Goal: Transaction & Acquisition: Register for event/course

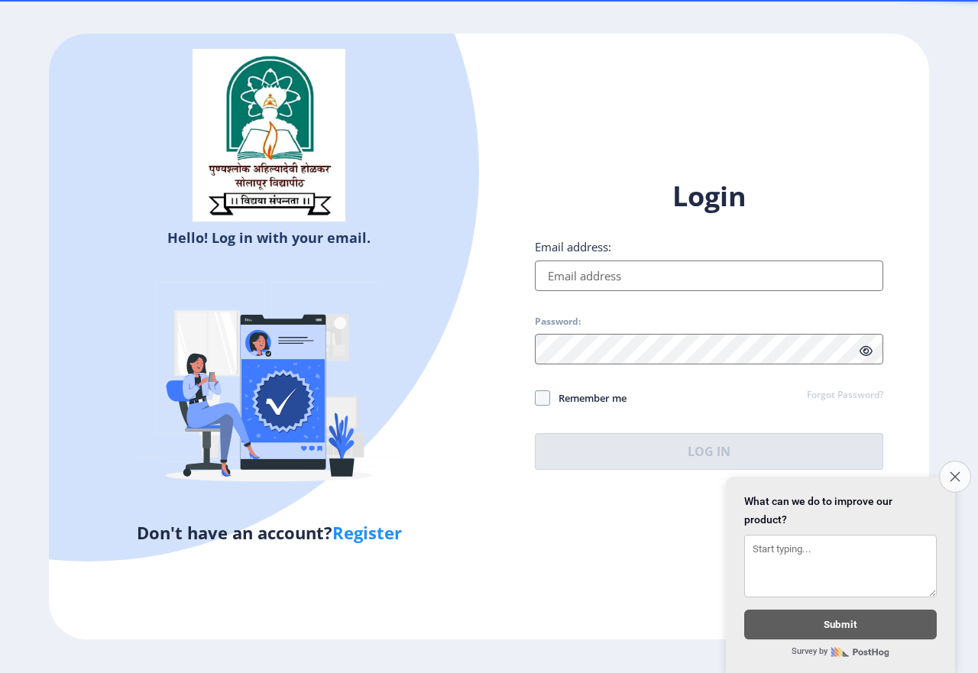
click at [958, 474] on icon "Close survey" at bounding box center [955, 476] width 10 height 10
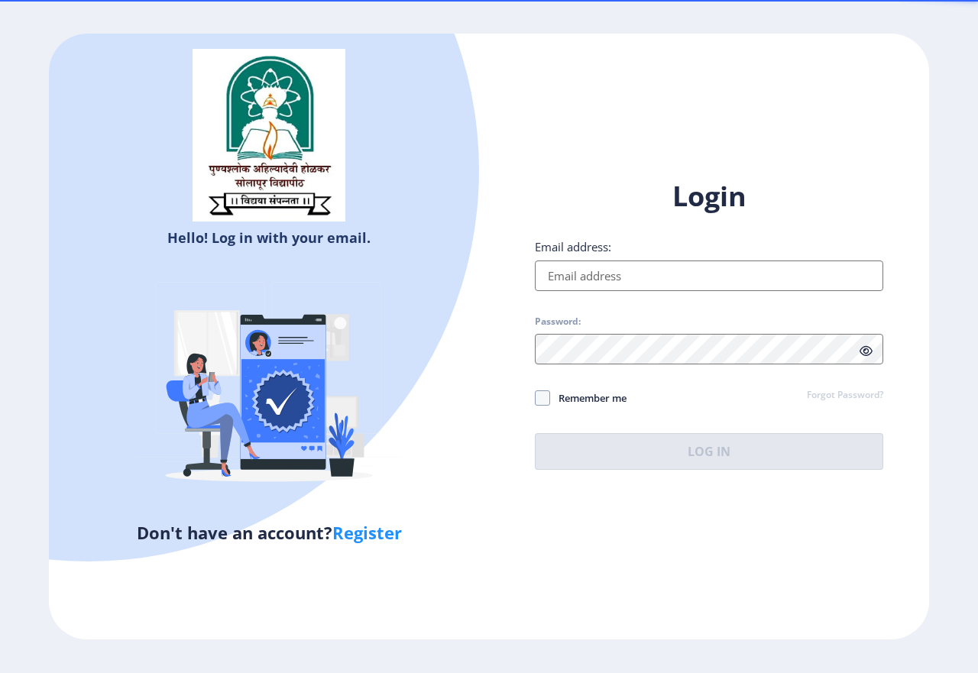
drag, startPoint x: 600, startPoint y: 271, endPoint x: 702, endPoint y: 294, distance: 104.2
click at [600, 271] on input "Email address:" at bounding box center [709, 276] width 348 height 31
click at [660, 532] on div "Hello! Log in with your email. Don't have an account? Register Login Email addr…" at bounding box center [489, 337] width 880 height 606
click at [622, 278] on input "Email address:" at bounding box center [709, 276] width 348 height 31
click at [447, 393] on div "Hello! Log in with your email. Don't have an account? Register" at bounding box center [269, 337] width 440 height 606
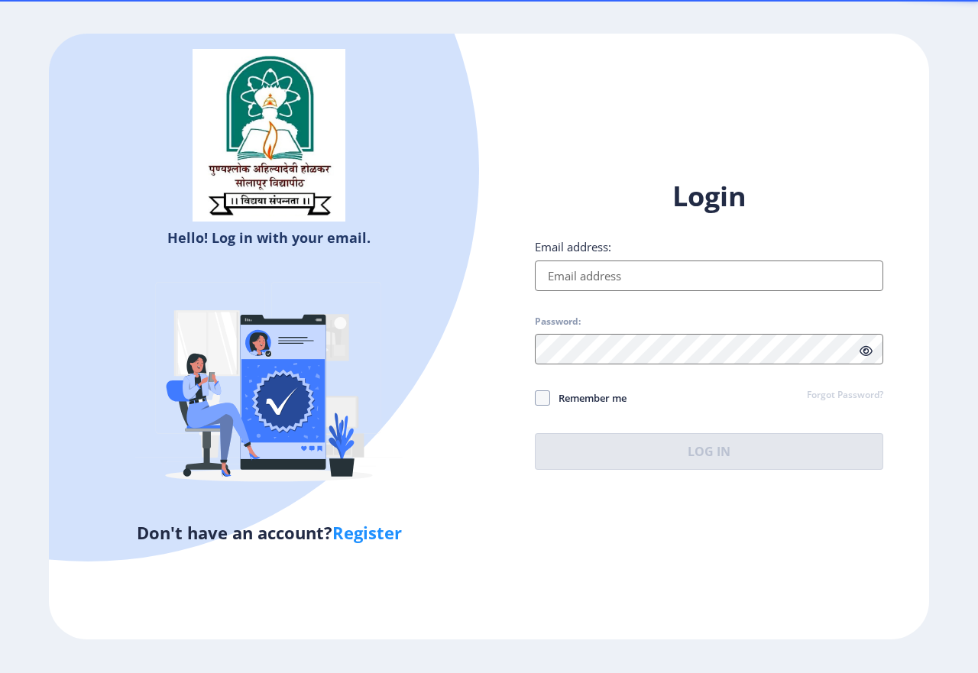
click at [617, 278] on input "Email address:" at bounding box center [709, 276] width 348 height 31
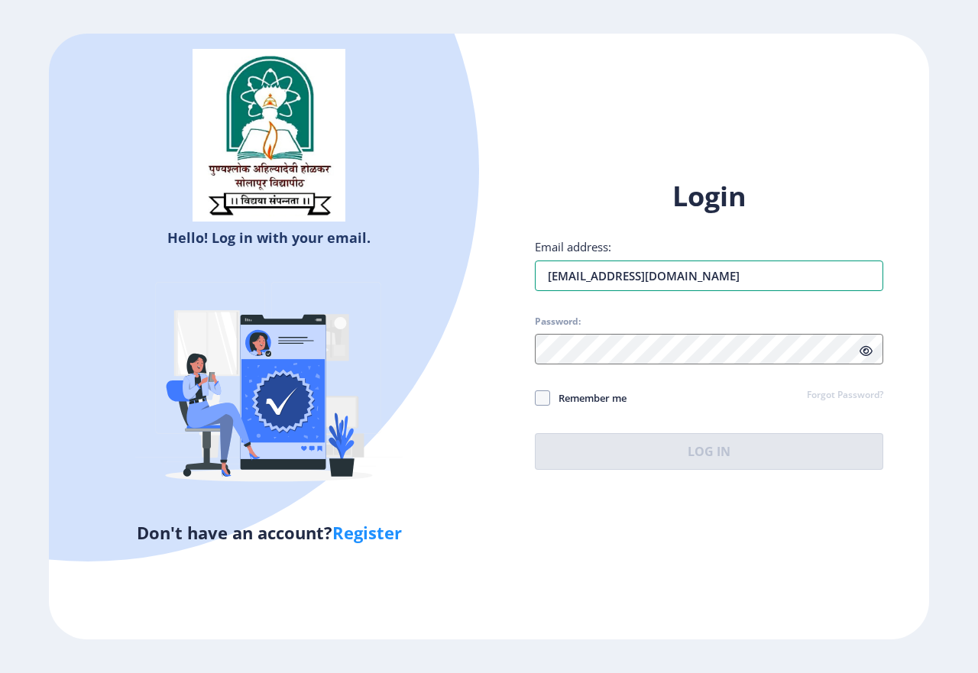
type input "[EMAIL_ADDRESS][DOMAIN_NAME]"
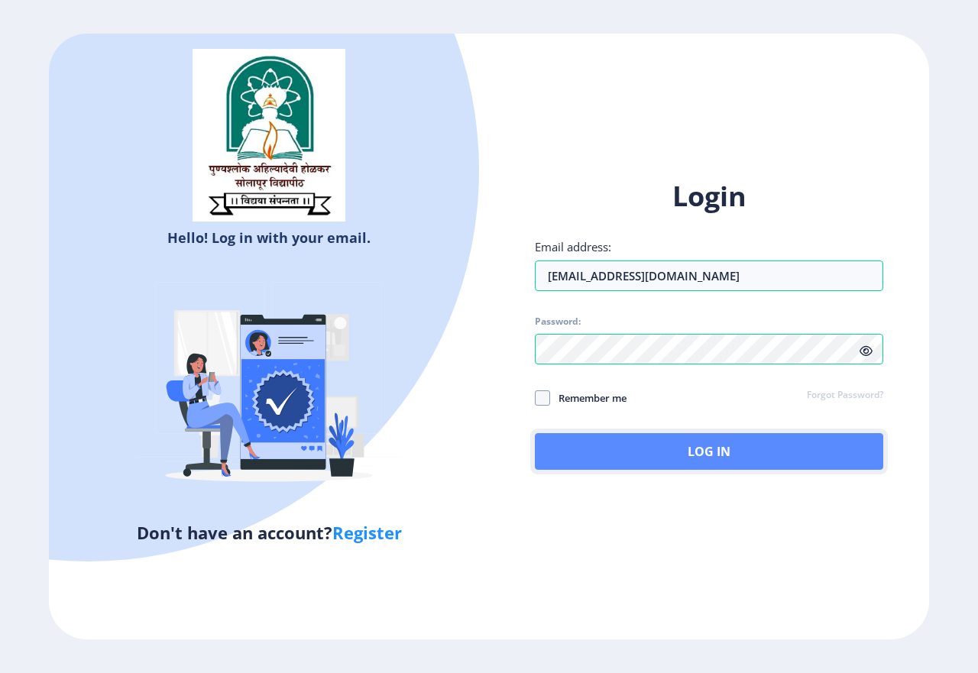
click at [695, 453] on button "Log In" at bounding box center [709, 451] width 348 height 37
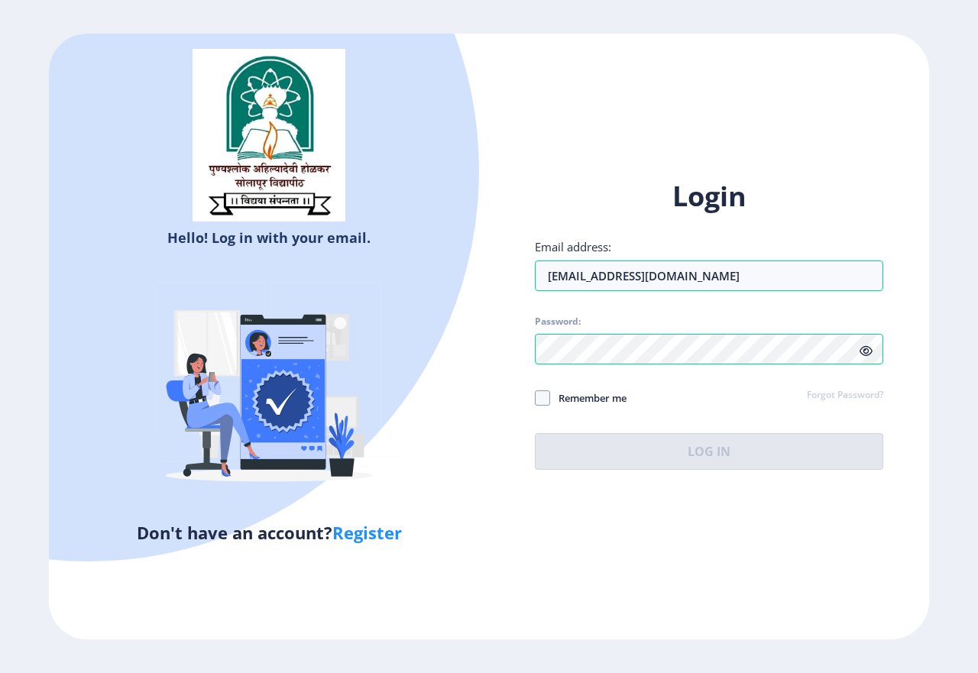
click at [379, 526] on link "Register" at bounding box center [367, 532] width 70 height 23
select select
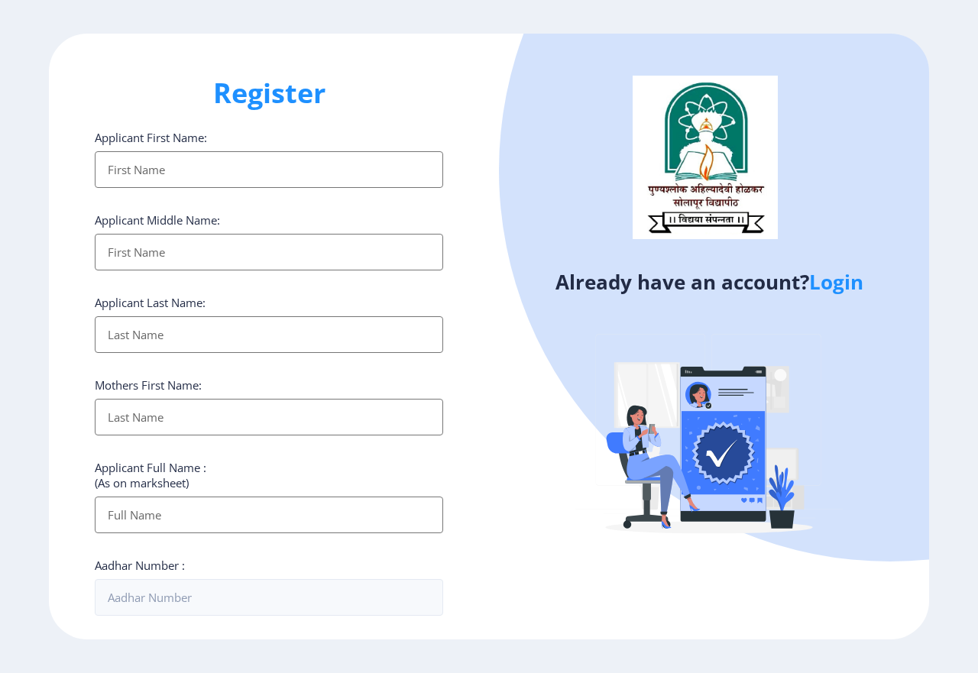
click at [203, 169] on input "Applicant First Name:" at bounding box center [269, 169] width 348 height 37
click at [177, 172] on input "Applicant First Name:" at bounding box center [269, 169] width 348 height 37
type input "Seema"
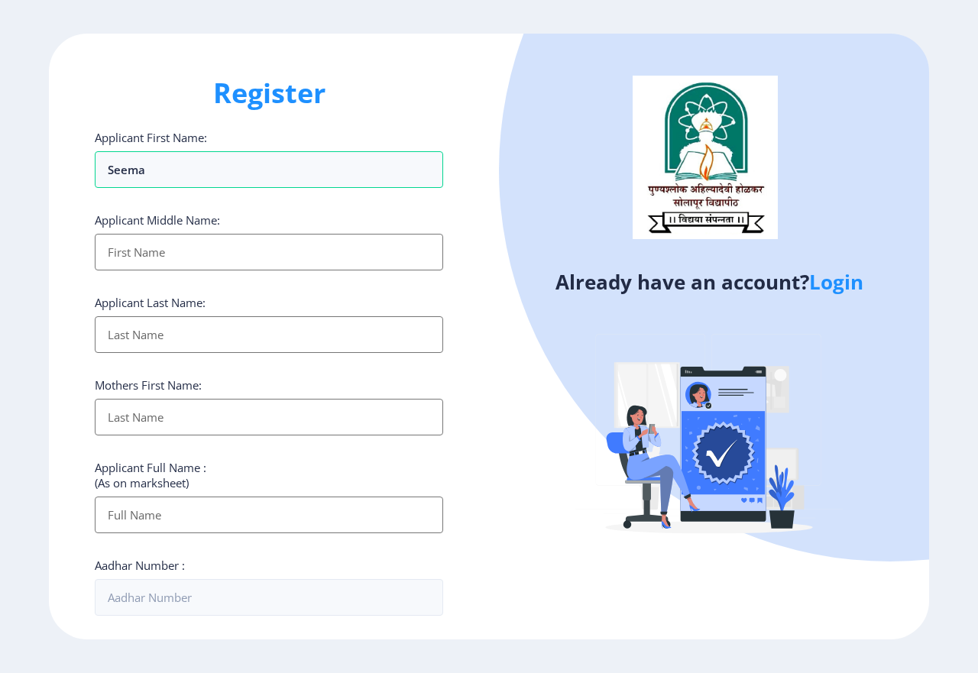
click at [164, 252] on input "Applicant First Name:" at bounding box center [269, 252] width 348 height 37
type input "[PERSON_NAME]"
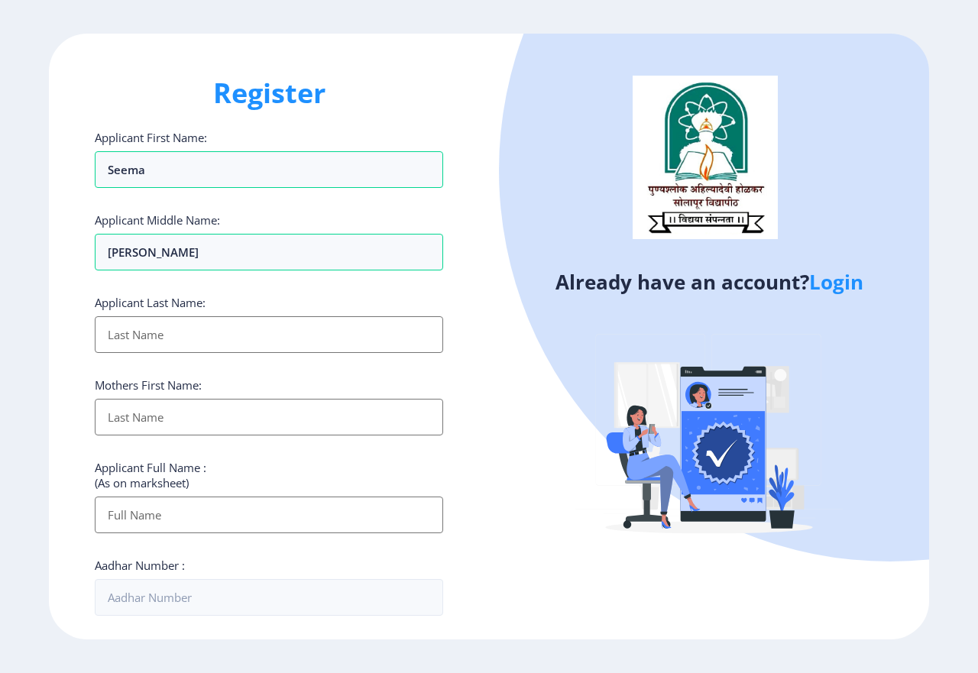
click at [170, 335] on input "Applicant First Name:" at bounding box center [269, 334] width 348 height 37
type input "[PERSON_NAME]"
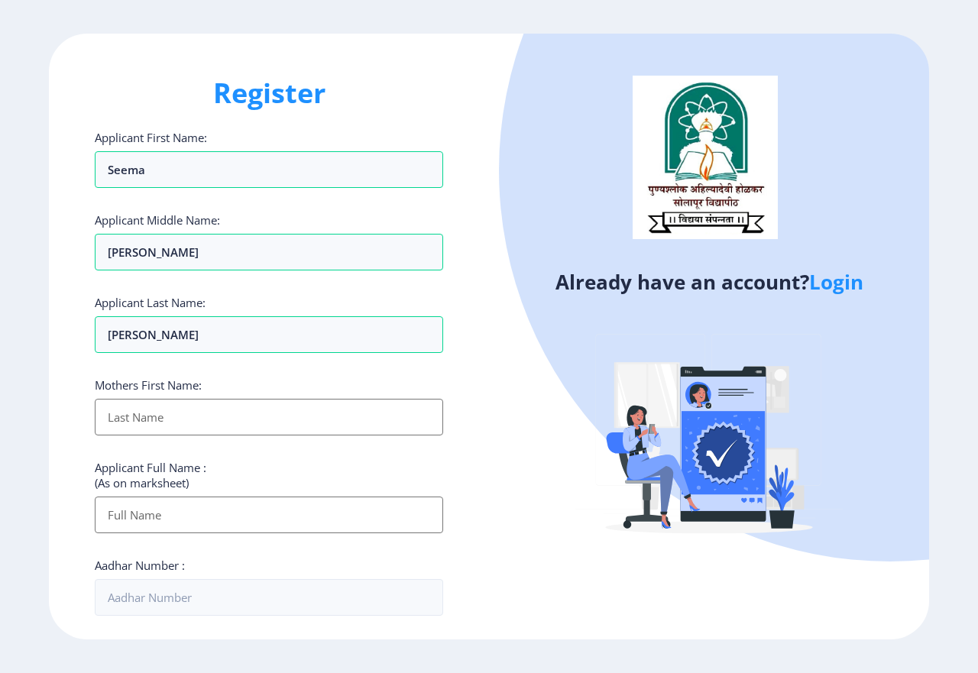
click at [185, 425] on input "Applicant First Name:" at bounding box center [269, 417] width 348 height 37
type input "chhya"
click at [150, 514] on input "Applicant First Name:" at bounding box center [269, 515] width 348 height 37
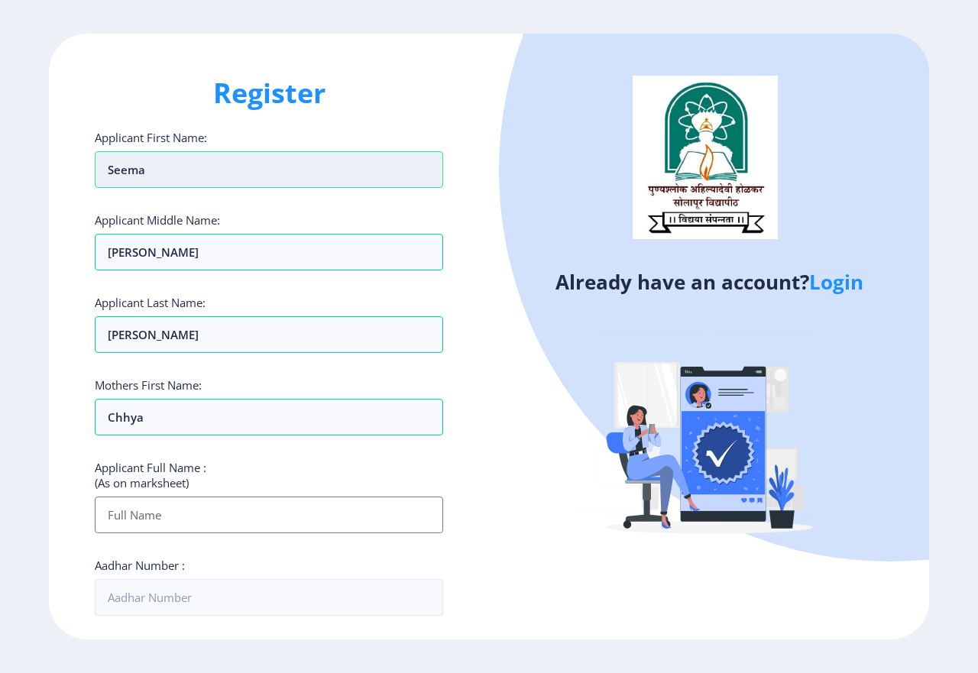
click at [128, 170] on input "Seema" at bounding box center [269, 169] width 348 height 37
type input "[PERSON_NAME]"
drag, startPoint x: 191, startPoint y: 515, endPoint x: 195, endPoint y: 522, distance: 7.9
click at [191, 516] on input "Applicant First Name:" at bounding box center [269, 515] width 348 height 37
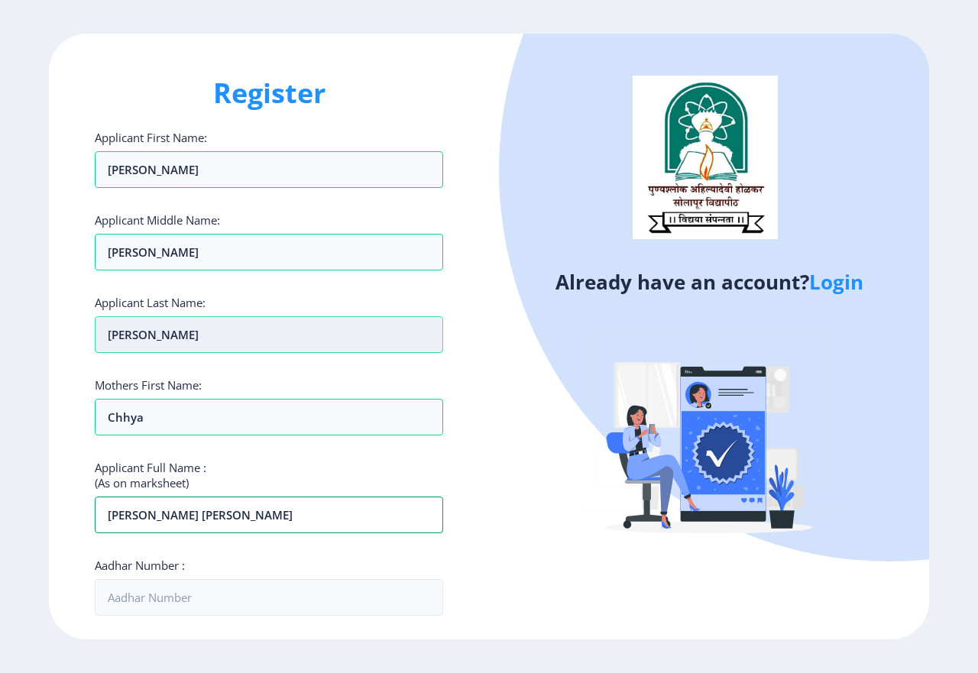
type input "[PERSON_NAME] [PERSON_NAME]"
click at [138, 331] on input "[PERSON_NAME]" at bounding box center [269, 334] width 348 height 37
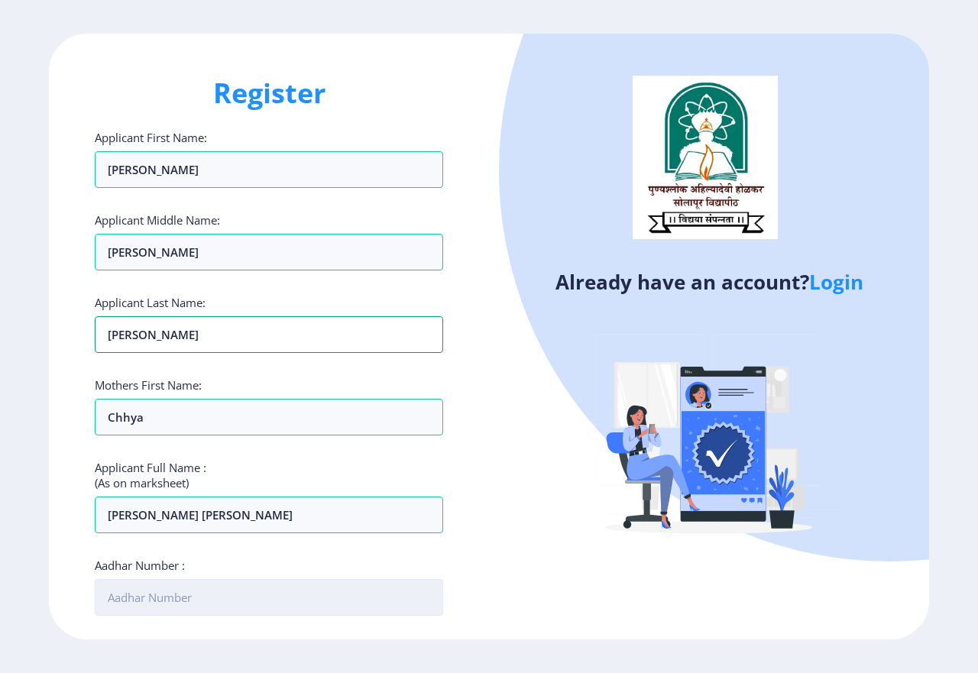
type input "[PERSON_NAME]"
click at [171, 600] on input "Aadhar Number :" at bounding box center [269, 597] width 348 height 37
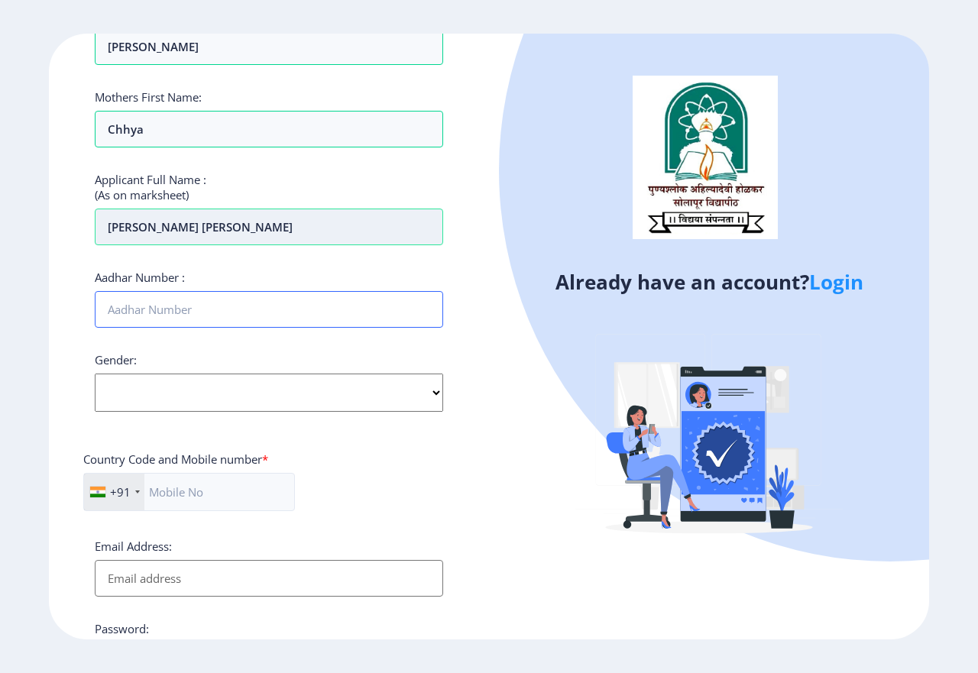
scroll to position [306, 0]
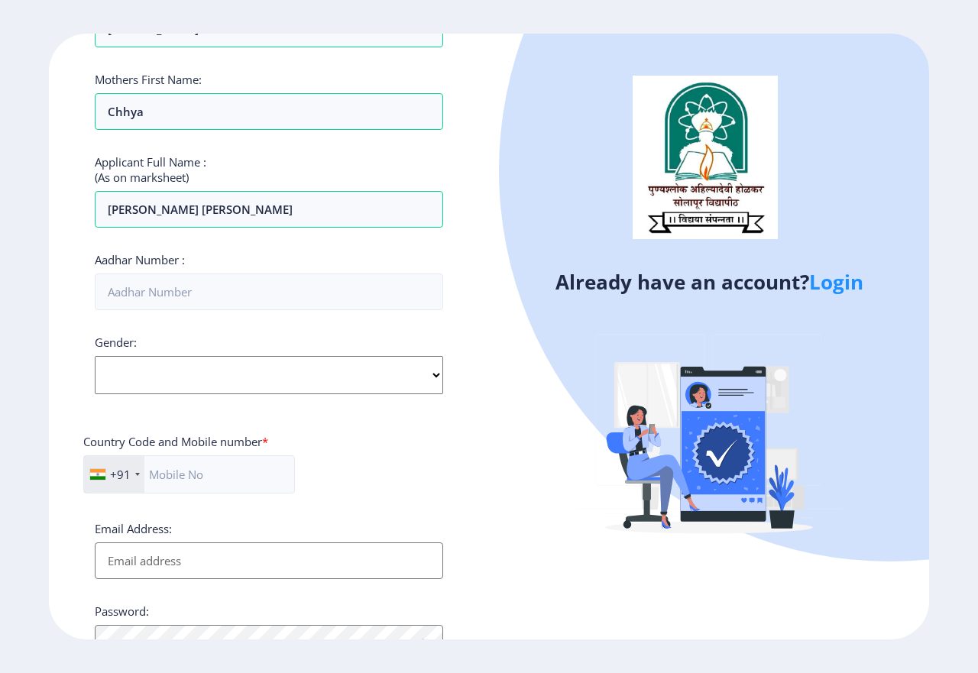
click at [433, 370] on div "Gender: Select Gender [DEMOGRAPHIC_DATA] [DEMOGRAPHIC_DATA] Other" at bounding box center [269, 365] width 348 height 60
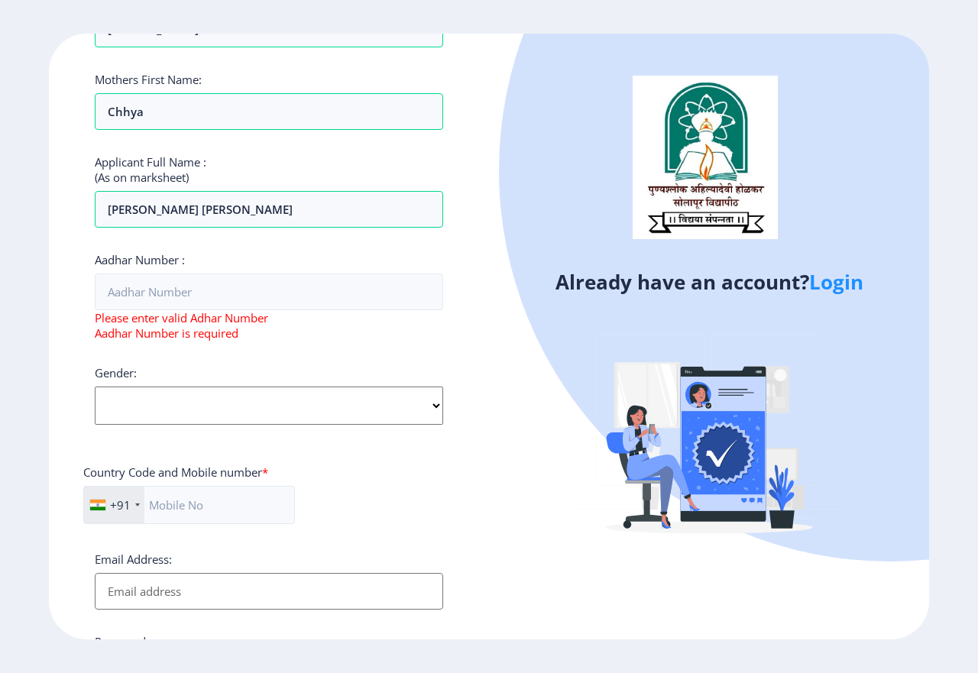
select select "[DEMOGRAPHIC_DATA]"
click at [95, 387] on select "Select Gender [DEMOGRAPHIC_DATA] [DEMOGRAPHIC_DATA] Other" at bounding box center [269, 406] width 348 height 38
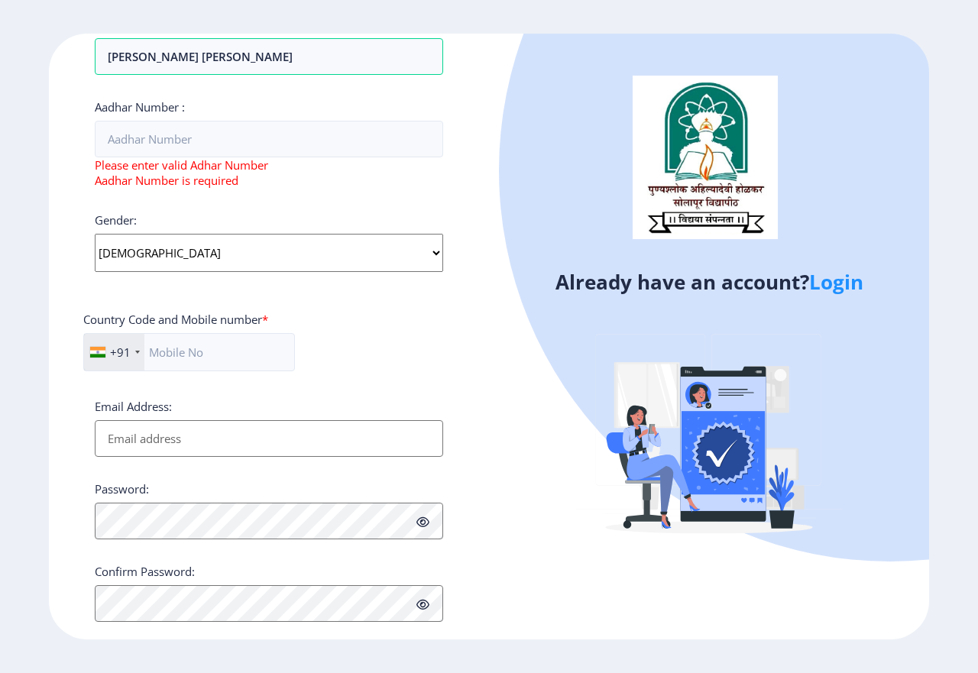
scroll to position [488, 0]
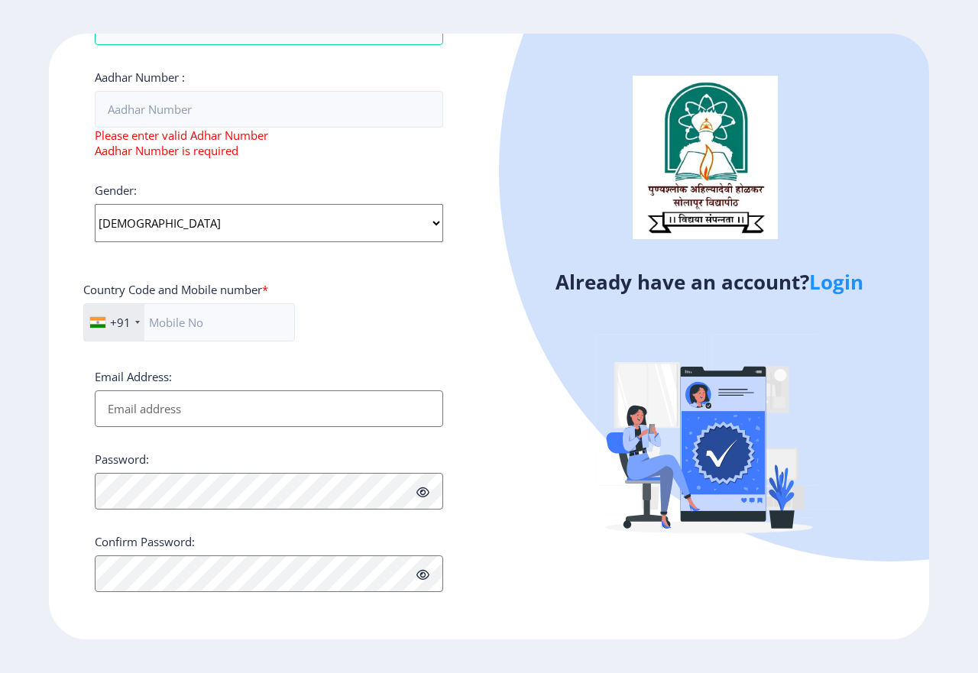
paste input "[EMAIL_ADDRESS][DOMAIN_NAME]"
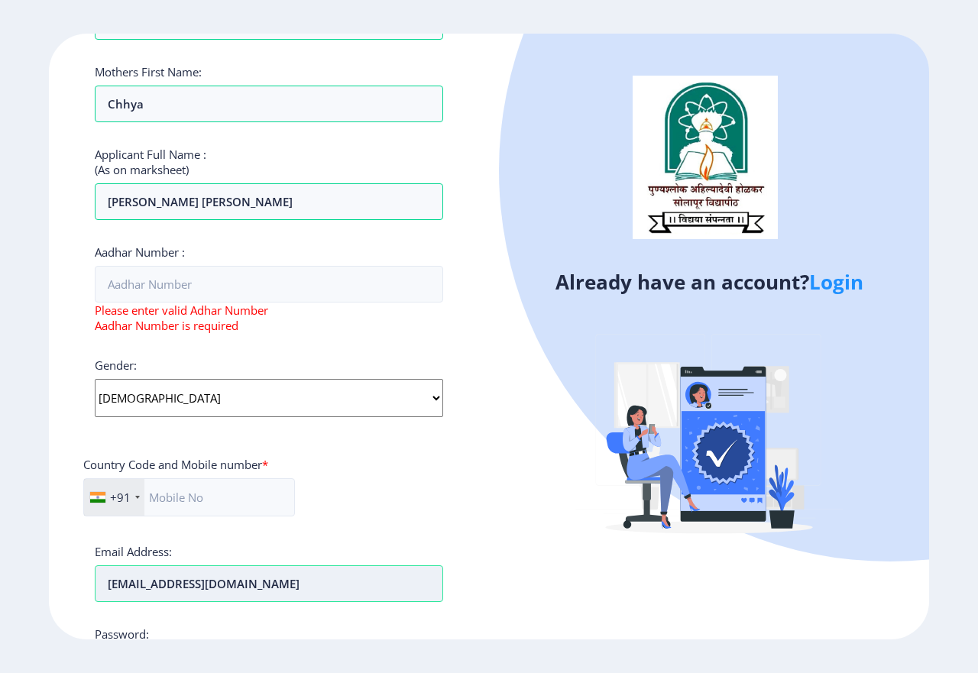
scroll to position [259, 0]
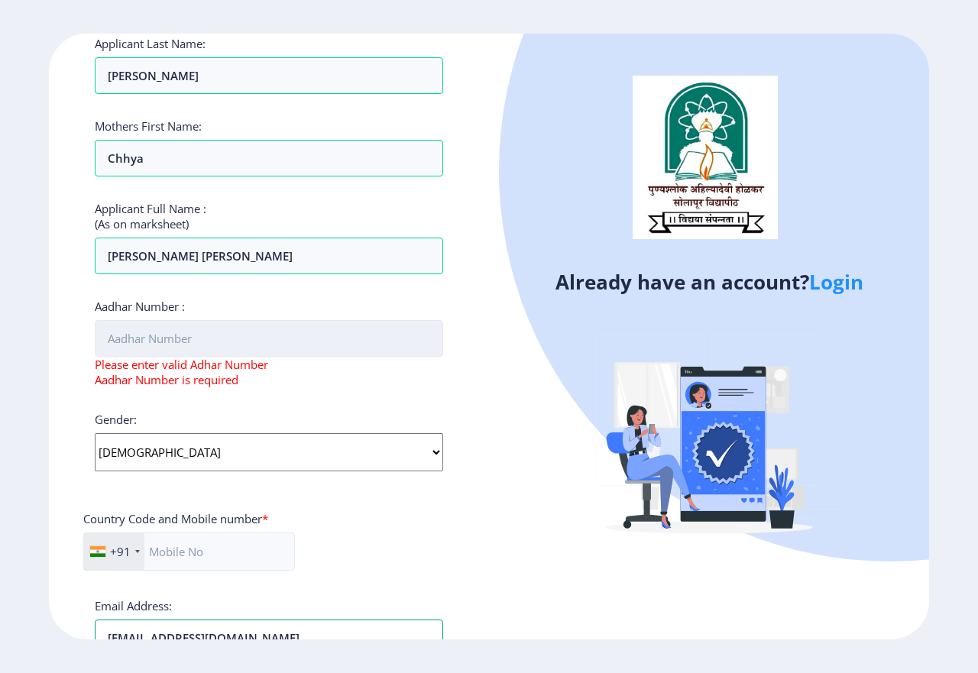
type input "[EMAIL_ADDRESS][DOMAIN_NAME]"
click at [212, 332] on input "Aadhar Number :" at bounding box center [269, 338] width 348 height 37
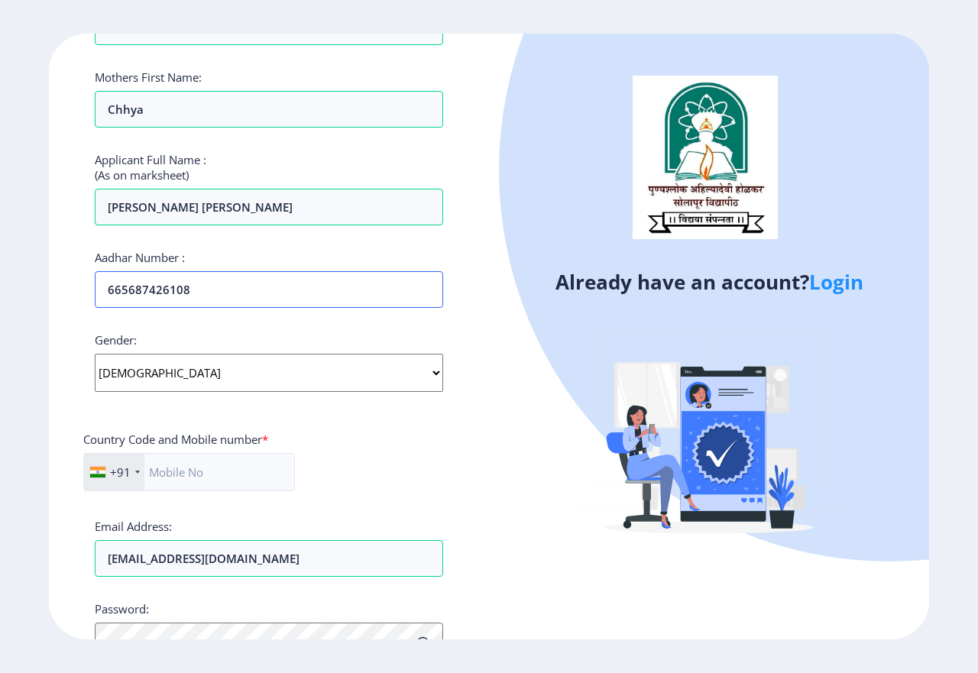
scroll to position [335, 0]
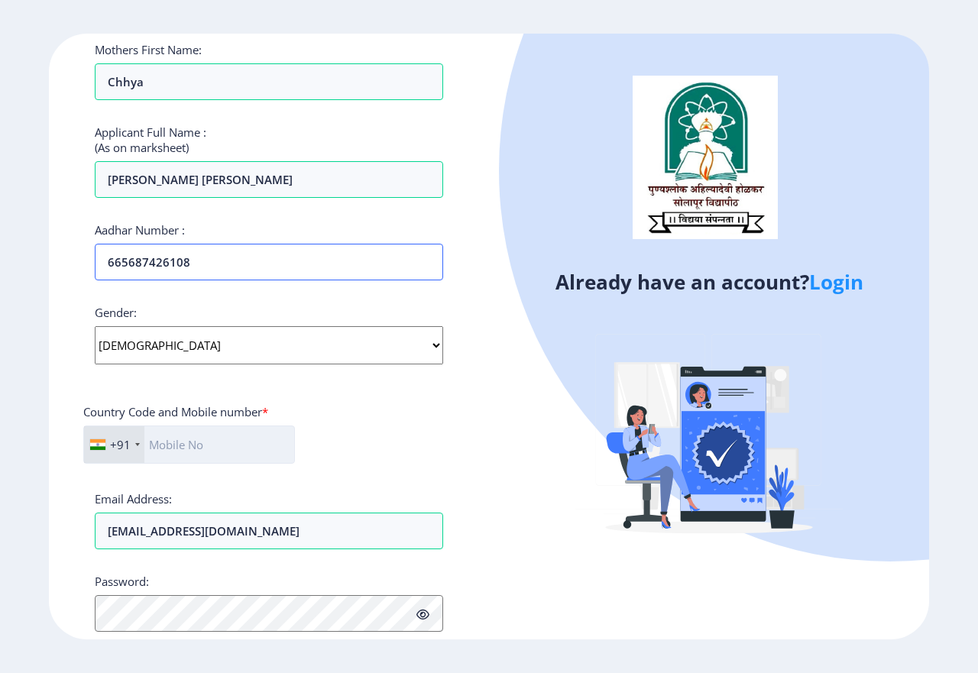
type input "665687426108"
click at [223, 439] on input "text" at bounding box center [189, 445] width 212 height 38
click at [186, 443] on input "8317829330" at bounding box center [189, 445] width 212 height 38
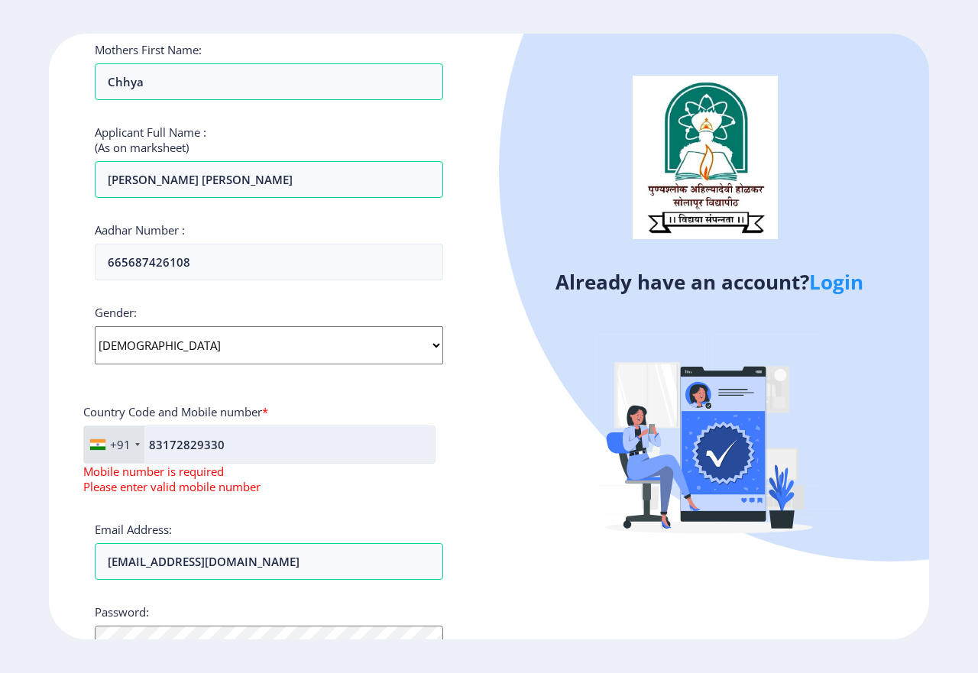
click at [199, 446] on input "83172829330" at bounding box center [259, 445] width 352 height 38
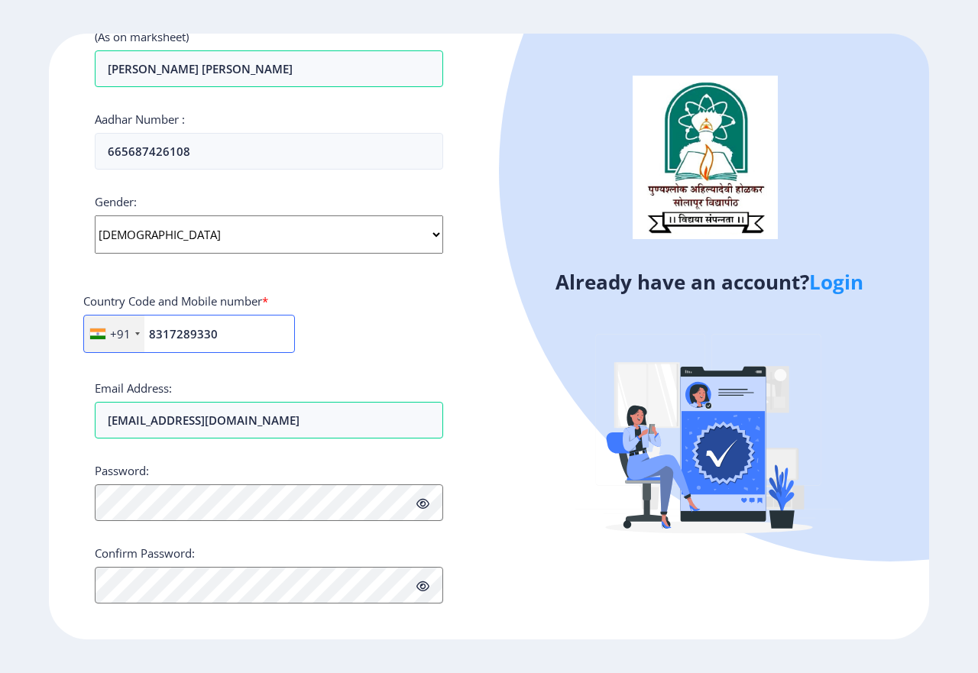
scroll to position [458, 0]
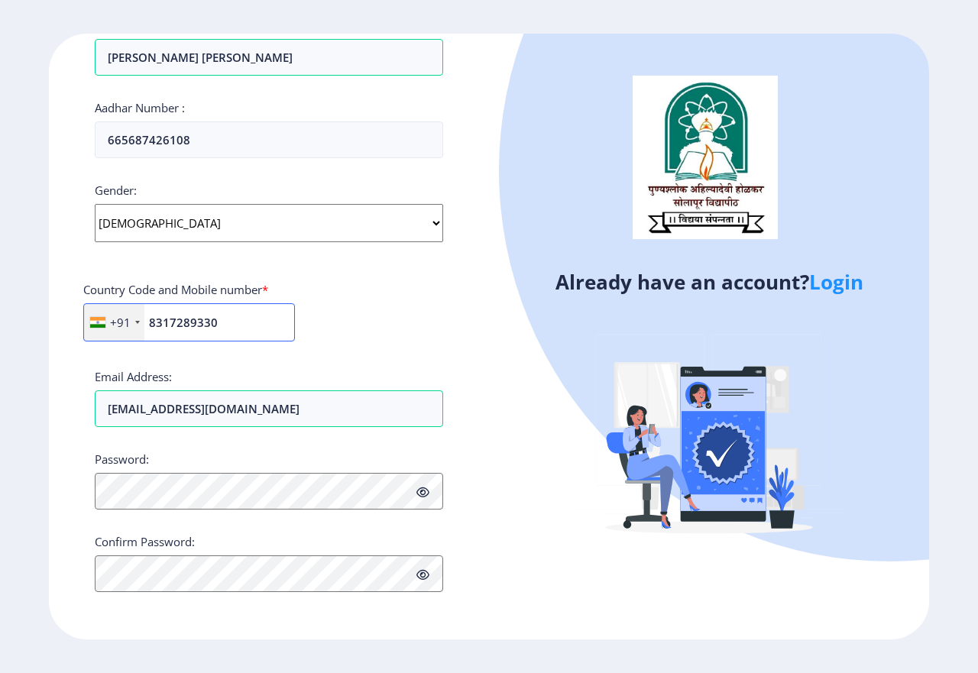
type input "8317289330"
click at [423, 494] on icon at bounding box center [422, 492] width 13 height 11
click at [128, 628] on button "Proceed" at bounding box center [124, 626] width 59 height 18
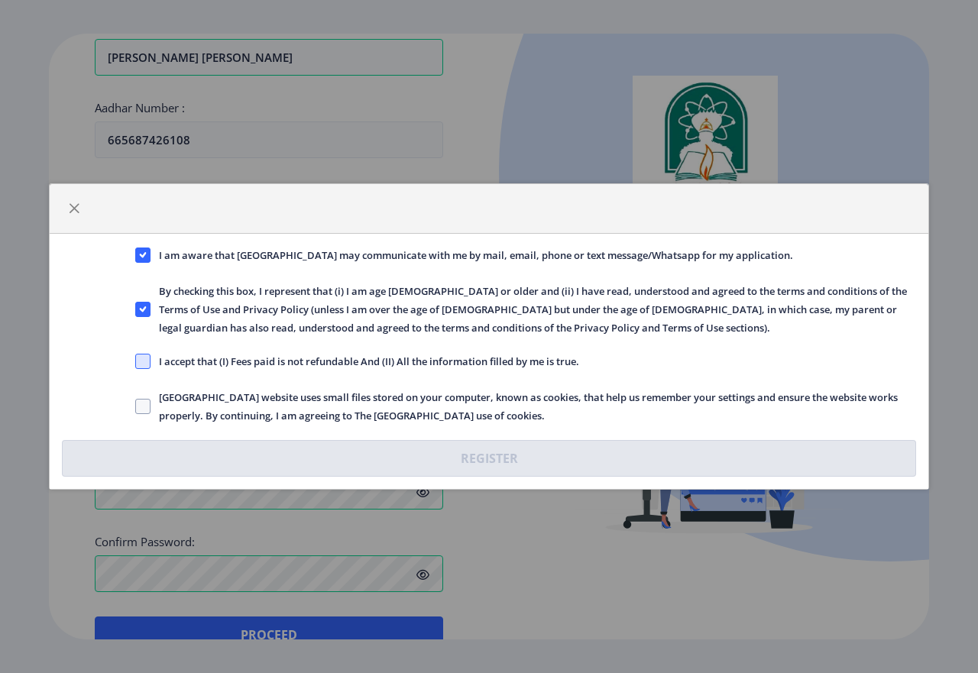
click at [149, 364] on span at bounding box center [142, 361] width 15 height 15
click at [136, 362] on input "I accept that (I) Fees paid is not refundable And (II) All the information fill…" at bounding box center [135, 361] width 1 height 1
checkbox input "true"
click at [141, 412] on span at bounding box center [142, 406] width 15 height 15
click at [136, 407] on input "[GEOGRAPHIC_DATA] website uses small files stored on your computer, known as co…" at bounding box center [135, 407] width 1 height 1
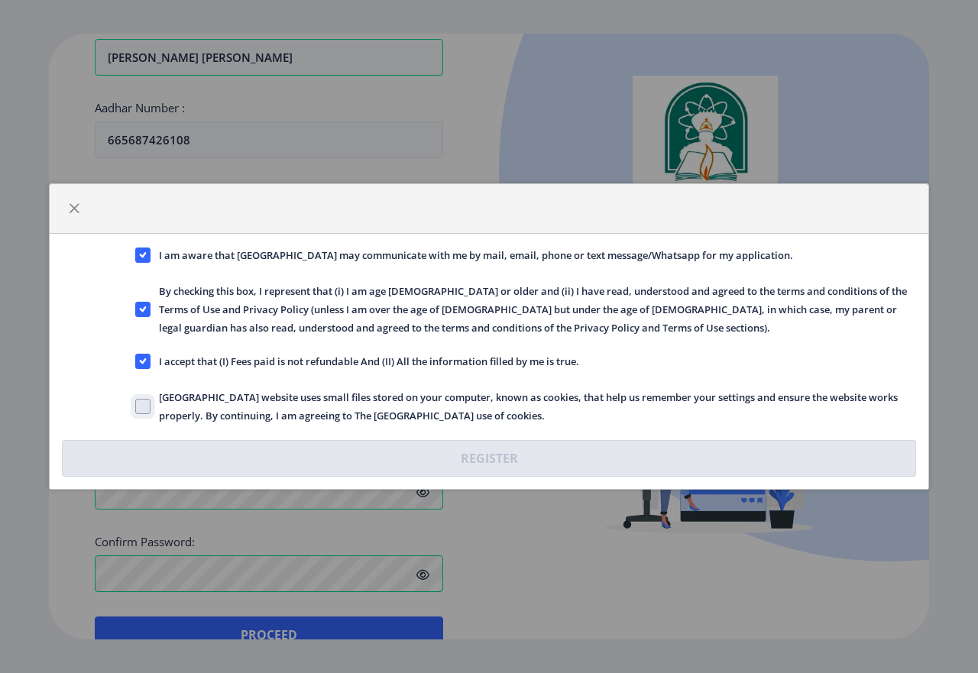
checkbox input "true"
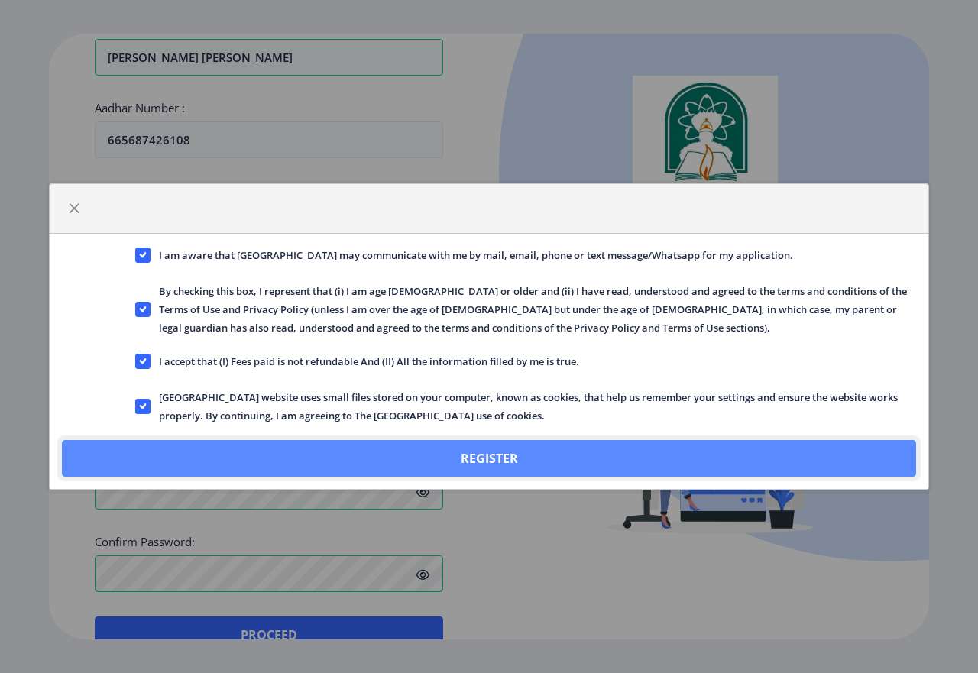
click at [488, 461] on button "Register" at bounding box center [489, 458] width 854 height 37
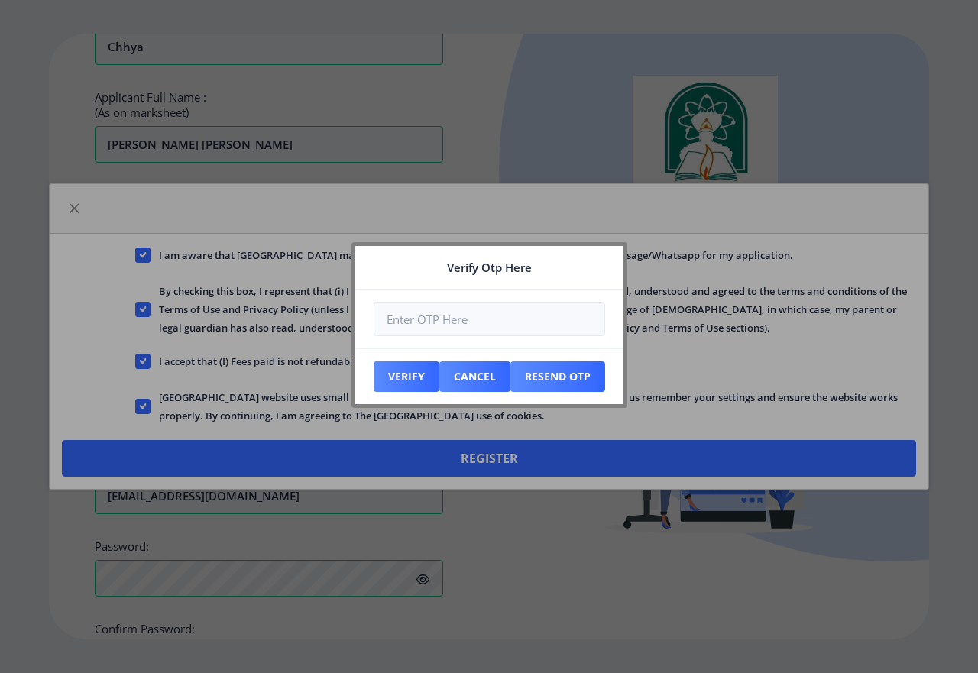
scroll to position [545, 0]
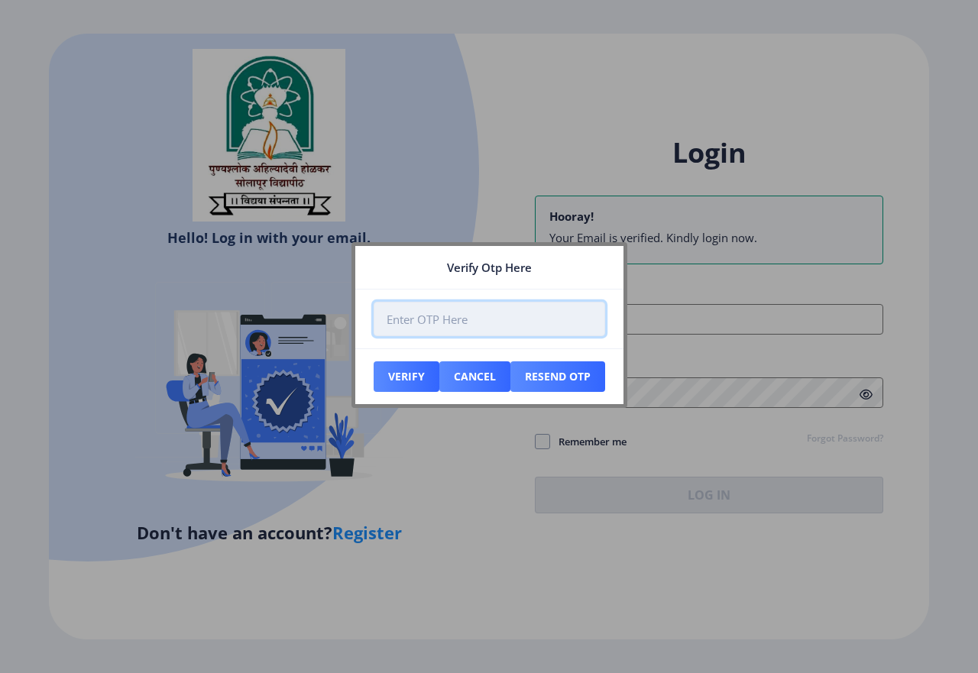
click at [459, 325] on input "number" at bounding box center [490, 319] width 232 height 34
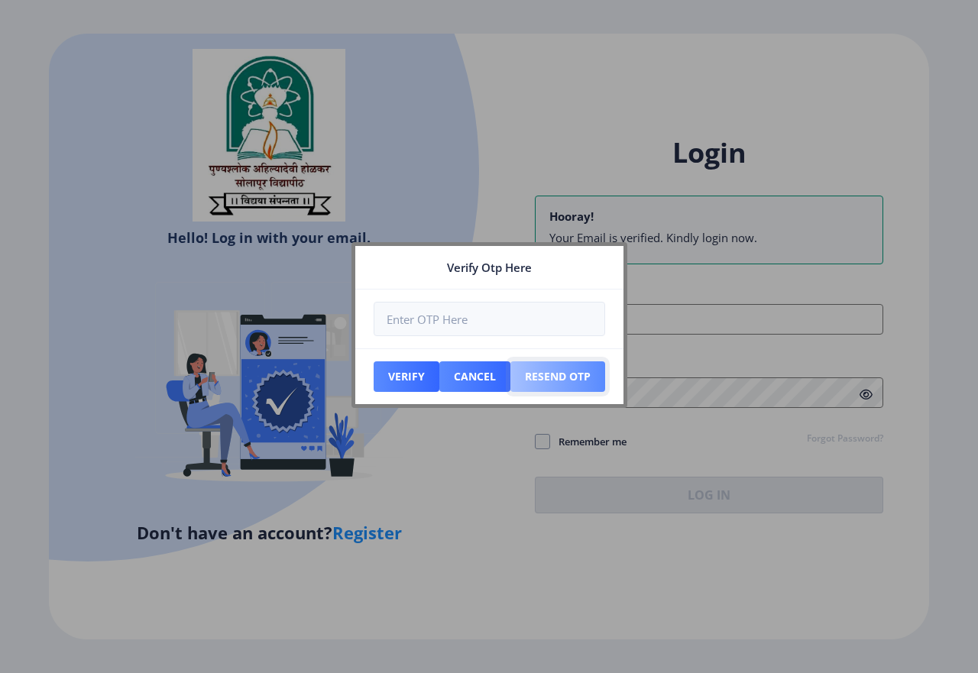
click at [553, 371] on button "Resend Otp" at bounding box center [557, 376] width 95 height 31
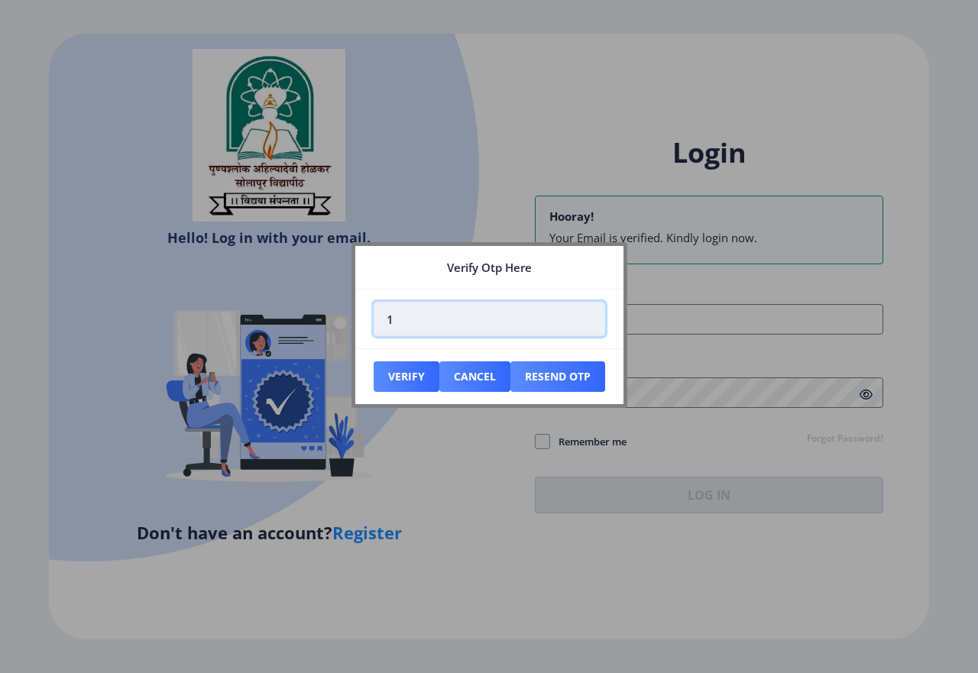
click at [589, 314] on input "1" at bounding box center [490, 319] width 232 height 34
click at [588, 314] on input "2" at bounding box center [490, 319] width 232 height 34
click at [587, 318] on input "3" at bounding box center [490, 319] width 232 height 34
click at [587, 318] on input "4" at bounding box center [490, 319] width 232 height 34
click at [587, 318] on input "5" at bounding box center [490, 319] width 232 height 34
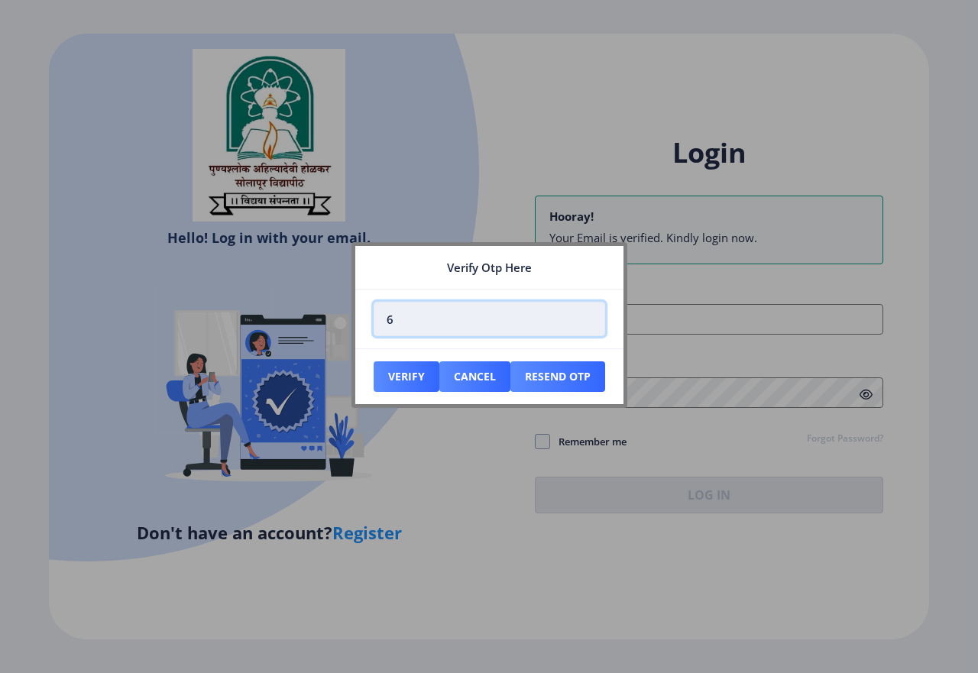
click at [587, 318] on input "6" at bounding box center [490, 319] width 232 height 34
click at [587, 326] on input "5" at bounding box center [490, 319] width 232 height 34
click at [587, 326] on input "4" at bounding box center [490, 319] width 232 height 34
click at [587, 326] on input "3" at bounding box center [490, 319] width 232 height 34
click at [587, 326] on input "2" at bounding box center [490, 319] width 232 height 34
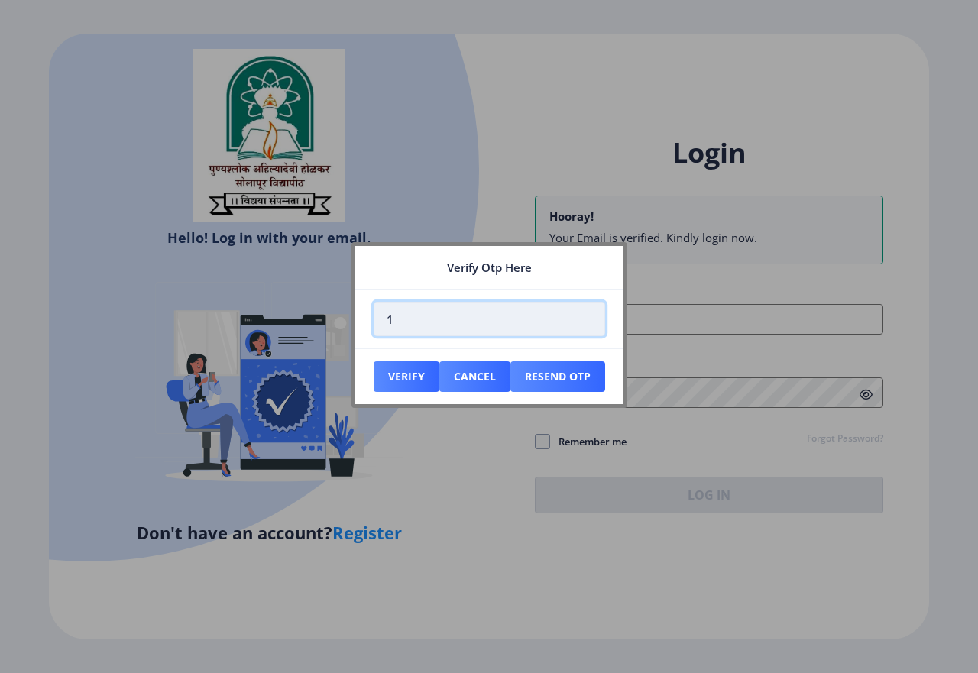
click at [587, 326] on input "1" at bounding box center [490, 319] width 232 height 34
click at [587, 326] on input "0" at bounding box center [490, 319] width 232 height 34
click at [486, 320] on input "0" at bounding box center [490, 319] width 232 height 34
click at [586, 323] on input "-1" at bounding box center [490, 319] width 232 height 34
click at [586, 315] on input "0" at bounding box center [490, 319] width 232 height 34
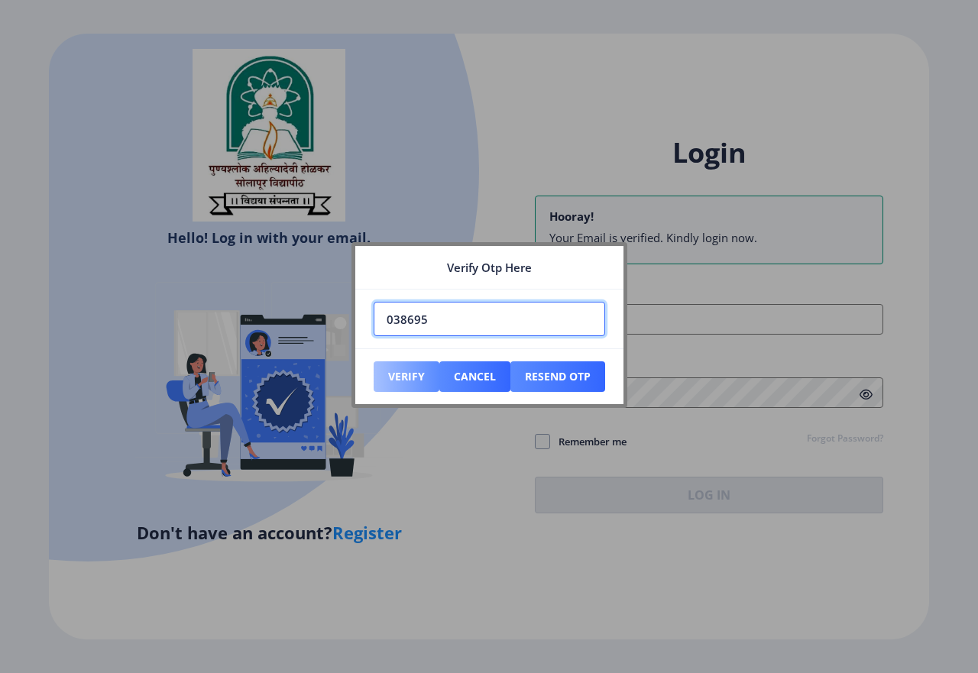
type input "038695"
click at [406, 378] on button "Verify" at bounding box center [407, 376] width 66 height 31
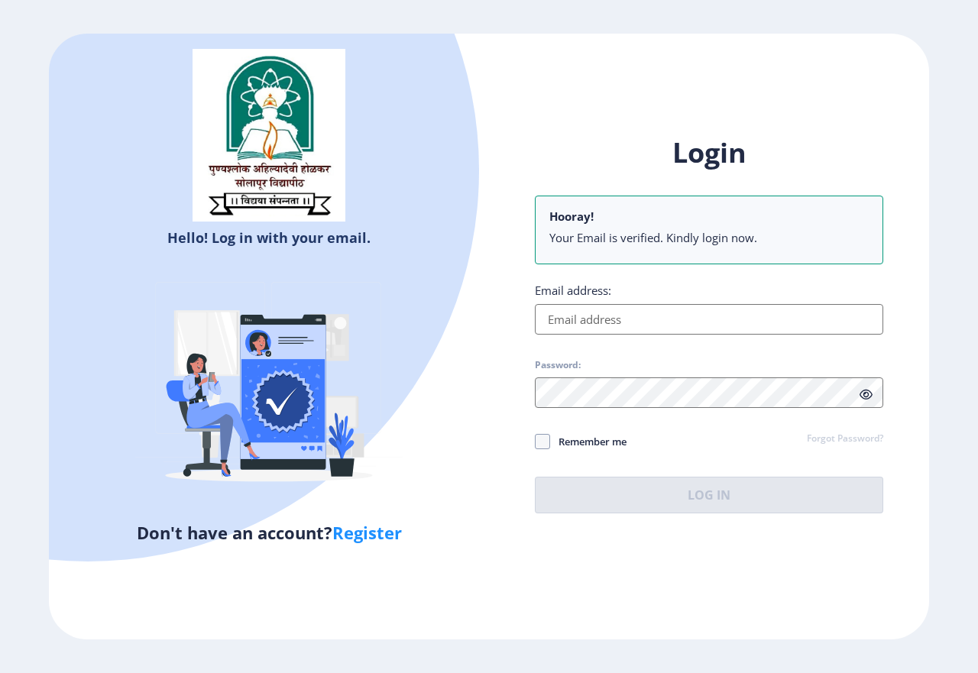
paste input "[EMAIL_ADDRESS][DOMAIN_NAME]"
type input "[EMAIL_ADDRESS][DOMAIN_NAME]"
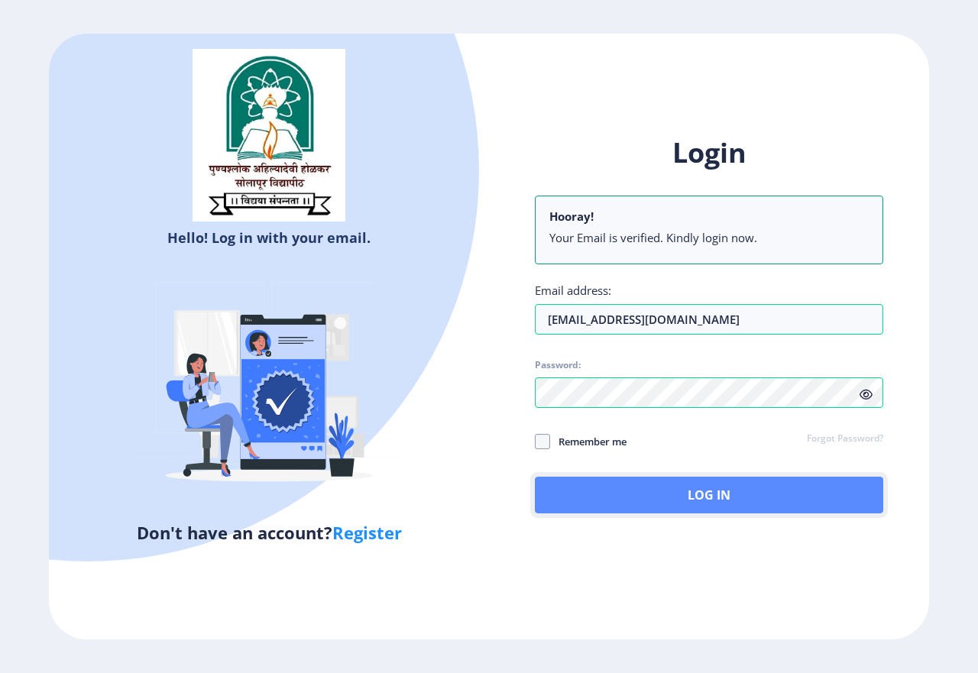
click at [721, 504] on button "Log In" at bounding box center [709, 495] width 348 height 37
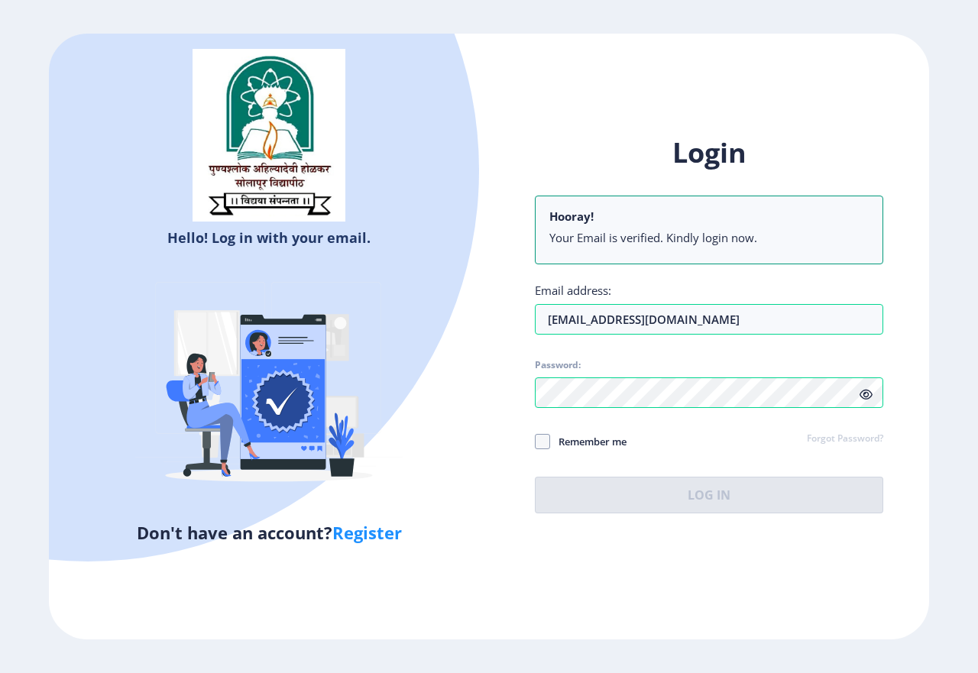
click at [867, 398] on icon at bounding box center [866, 394] width 13 height 11
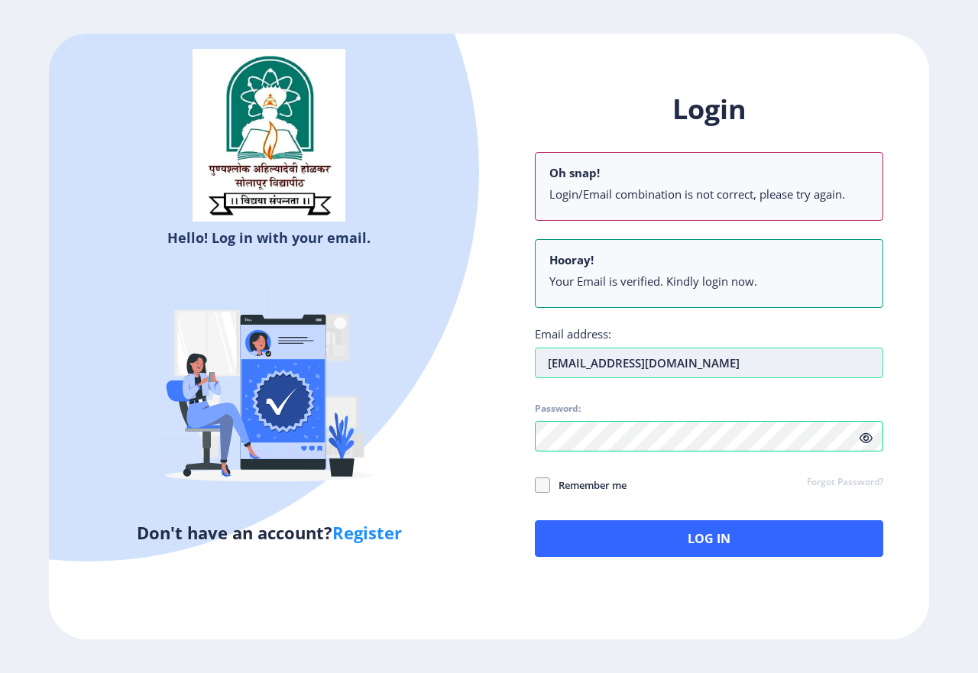
click at [567, 368] on input "[EMAIL_ADDRESS][DOMAIN_NAME]" at bounding box center [709, 363] width 348 height 31
click at [543, 483] on span at bounding box center [542, 485] width 15 height 15
click at [536, 485] on input "Remember me" at bounding box center [535, 485] width 1 height 1
checkbox input "true"
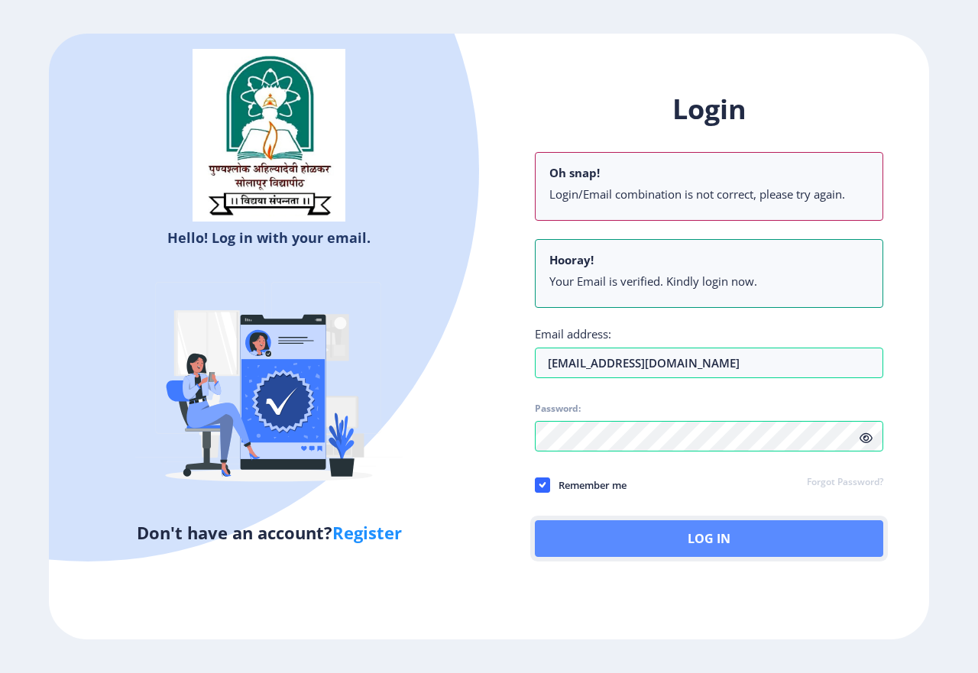
click at [722, 538] on button "Log In" at bounding box center [709, 538] width 348 height 37
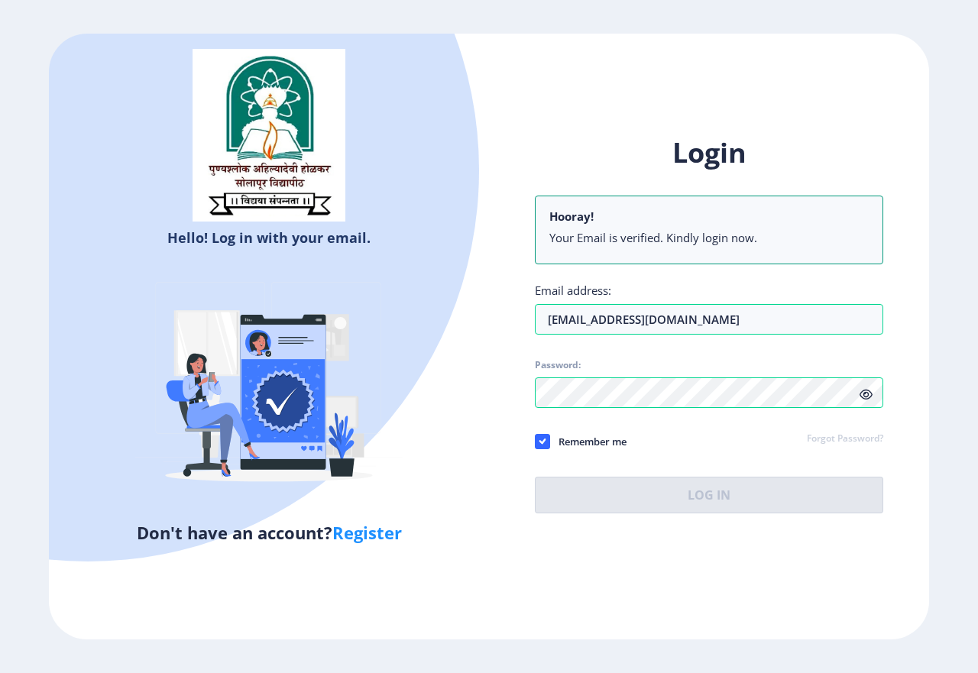
click at [386, 535] on link "Register" at bounding box center [367, 532] width 70 height 23
select select
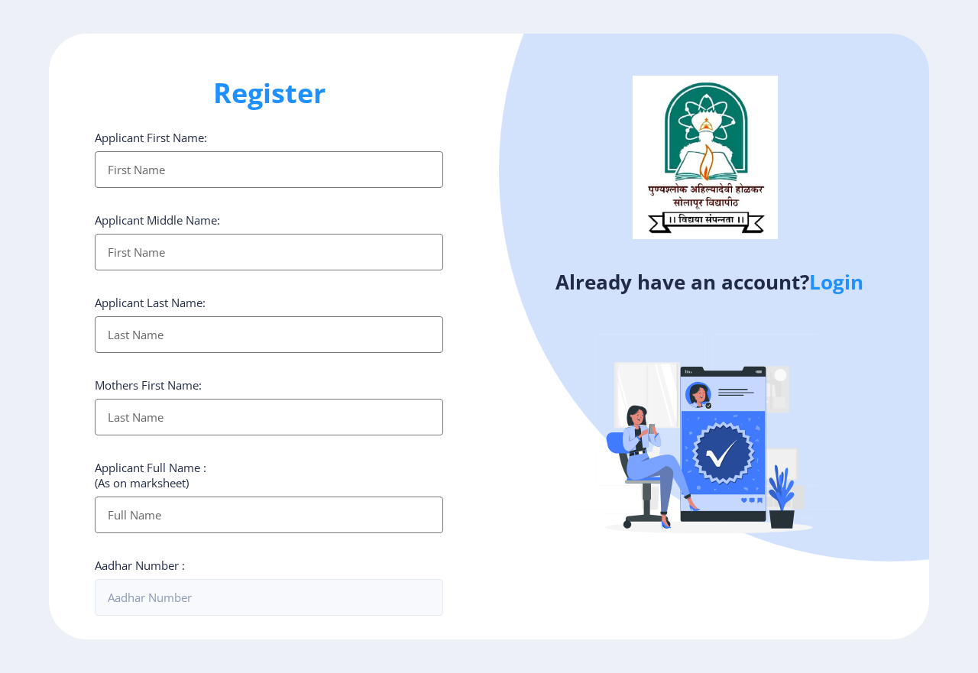
drag, startPoint x: 794, startPoint y: 267, endPoint x: 701, endPoint y: 326, distance: 109.8
click at [764, 261] on div "Already have an account? Login" at bounding box center [709, 337] width 440 height 606
click at [828, 399] on img at bounding box center [708, 438] width 267 height 267
click at [835, 398] on img at bounding box center [708, 438] width 267 height 267
click at [858, 404] on div at bounding box center [890, 170] width 783 height 783
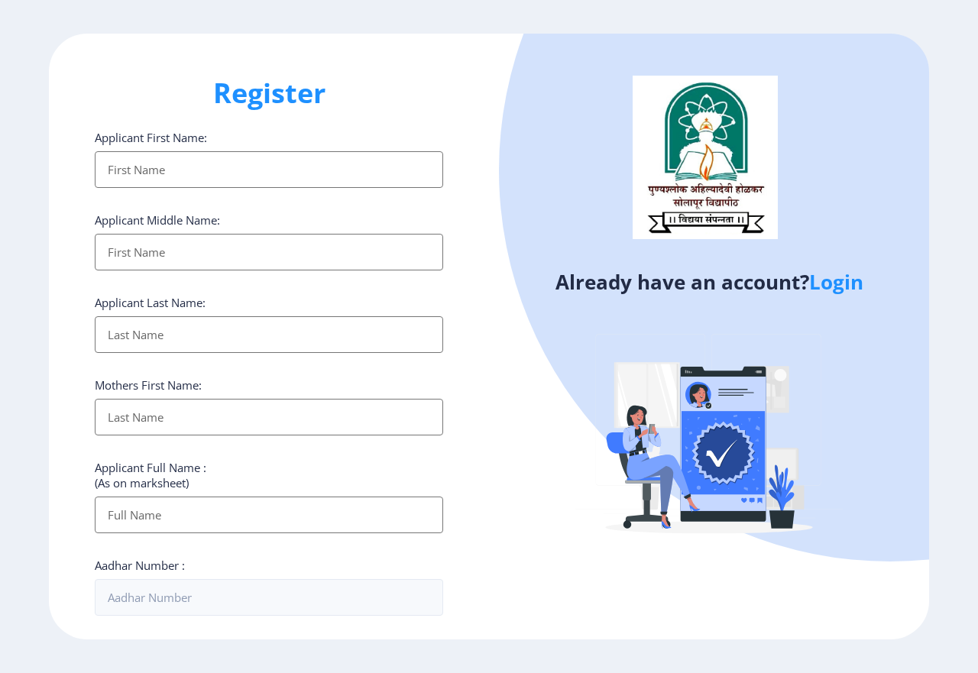
click at [857, 164] on div at bounding box center [890, 170] width 783 height 783
drag, startPoint x: 225, startPoint y: 92, endPoint x: 355, endPoint y: 105, distance: 130.5
click at [355, 105] on h1 "Register" at bounding box center [269, 93] width 348 height 37
drag, startPoint x: 215, startPoint y: 92, endPoint x: 440, endPoint y: 78, distance: 225.8
click at [440, 78] on h1 "Register" at bounding box center [269, 93] width 348 height 37
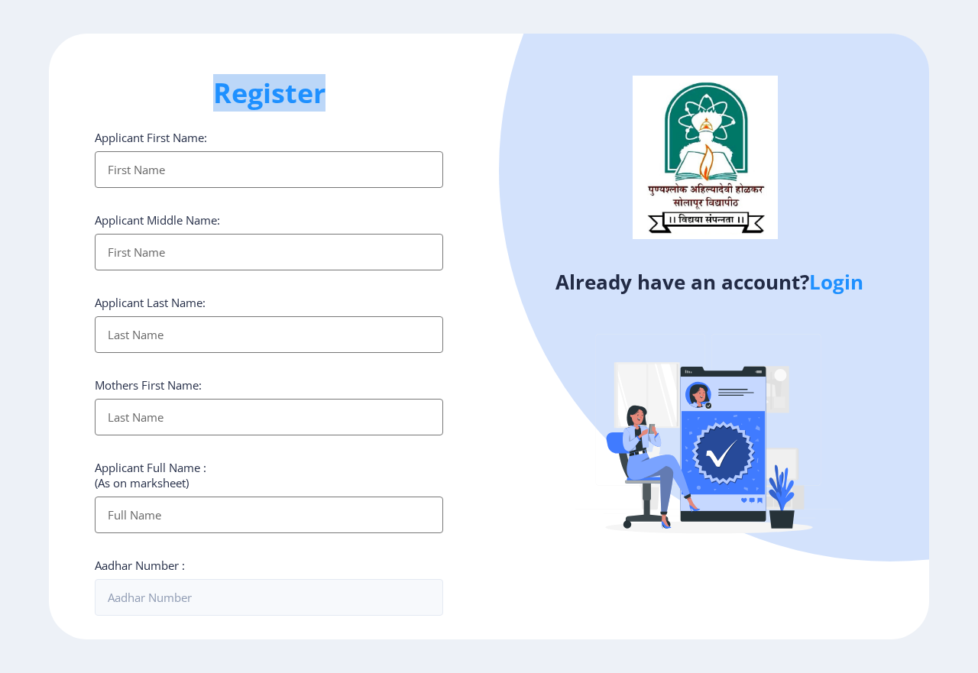
click at [426, 73] on div "Register Applicant First Name: Applicant Middle Name: Applicant Last Name: Moth…" at bounding box center [269, 337] width 440 height 606
click at [418, 86] on h1 "Register" at bounding box center [269, 93] width 348 height 37
drag, startPoint x: 282, startPoint y: 114, endPoint x: 291, endPoint y: 103, distance: 14.1
click at [284, 118] on div "Register Applicant First Name: Applicant Middle Name: Applicant Last Name: Moth…" at bounding box center [269, 337] width 440 height 606
drag, startPoint x: 335, startPoint y: 95, endPoint x: 296, endPoint y: 115, distance: 43.1
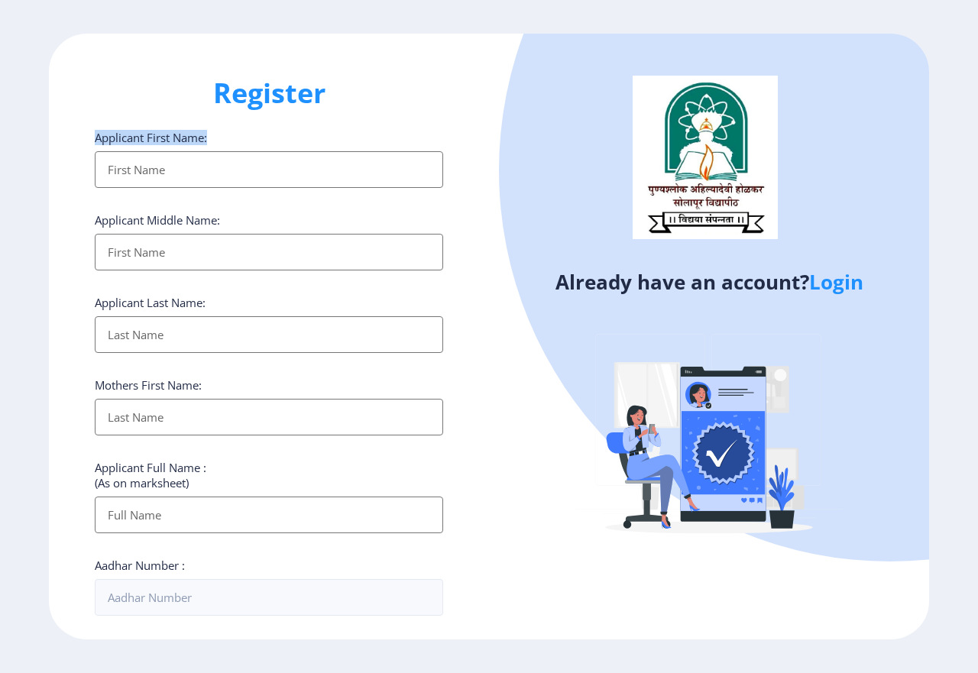
click at [296, 115] on div "Register Applicant First Name: Applicant Middle Name: Applicant Last Name: Moth…" at bounding box center [269, 337] width 440 height 606
click at [300, 94] on h1 "Register" at bounding box center [269, 93] width 348 height 37
click at [300, 99] on h1 "Register" at bounding box center [269, 93] width 348 height 37
drag, startPoint x: 219, startPoint y: 91, endPoint x: 340, endPoint y: 134, distance: 129.1
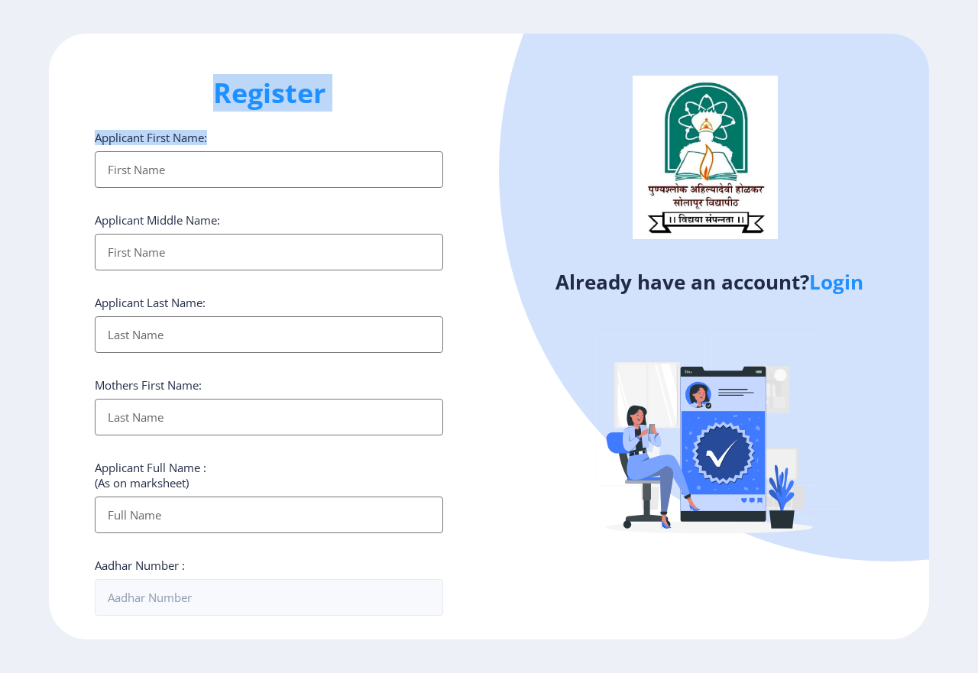
click at [340, 134] on div "Register Applicant First Name: Applicant Middle Name: Applicant Last Name: Moth…" at bounding box center [269, 337] width 440 height 606
click at [352, 105] on h1 "Register" at bounding box center [269, 93] width 348 height 37
drag, startPoint x: 219, startPoint y: 84, endPoint x: 327, endPoint y: 100, distance: 109.7
click at [327, 100] on h1 "Register" at bounding box center [269, 93] width 348 height 37
click at [305, 128] on div "Register Applicant First Name: Applicant Middle Name: Applicant Last Name: Moth…" at bounding box center [269, 337] width 440 height 606
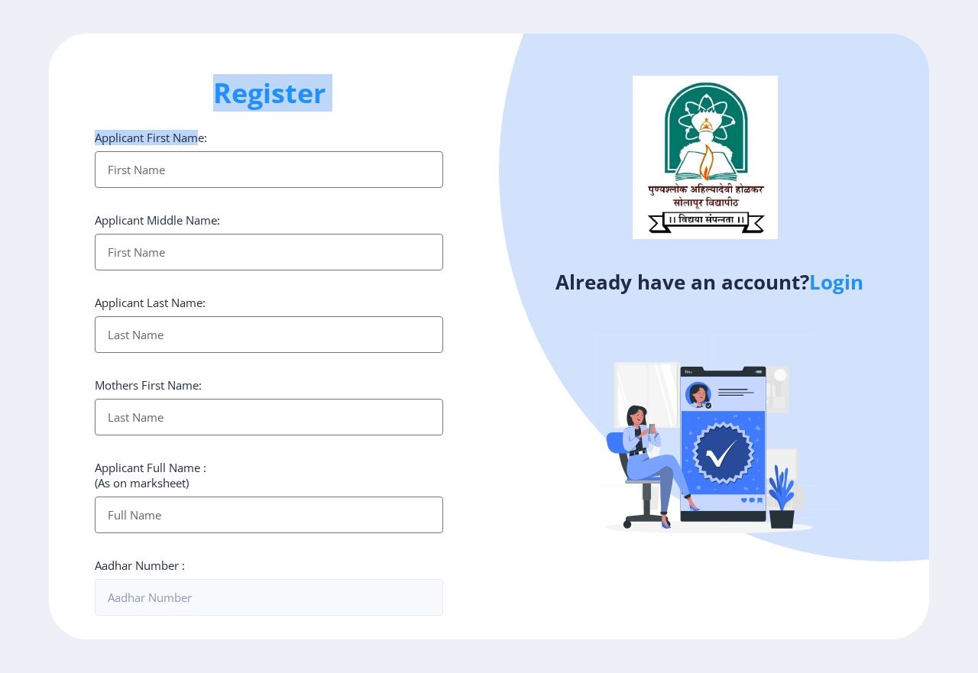
drag, startPoint x: 217, startPoint y: 87, endPoint x: 201, endPoint y: 140, distance: 55.1
click at [201, 140] on div "Register Applicant First Name: Applicant Middle Name: Applicant Last Name: Moth…" at bounding box center [269, 337] width 440 height 606
click at [246, 131] on div "Applicant First Name:" at bounding box center [269, 159] width 348 height 58
drag, startPoint x: 213, startPoint y: 89, endPoint x: 198, endPoint y: 89, distance: 15.3
click at [198, 89] on h1 "Register" at bounding box center [269, 93] width 348 height 37
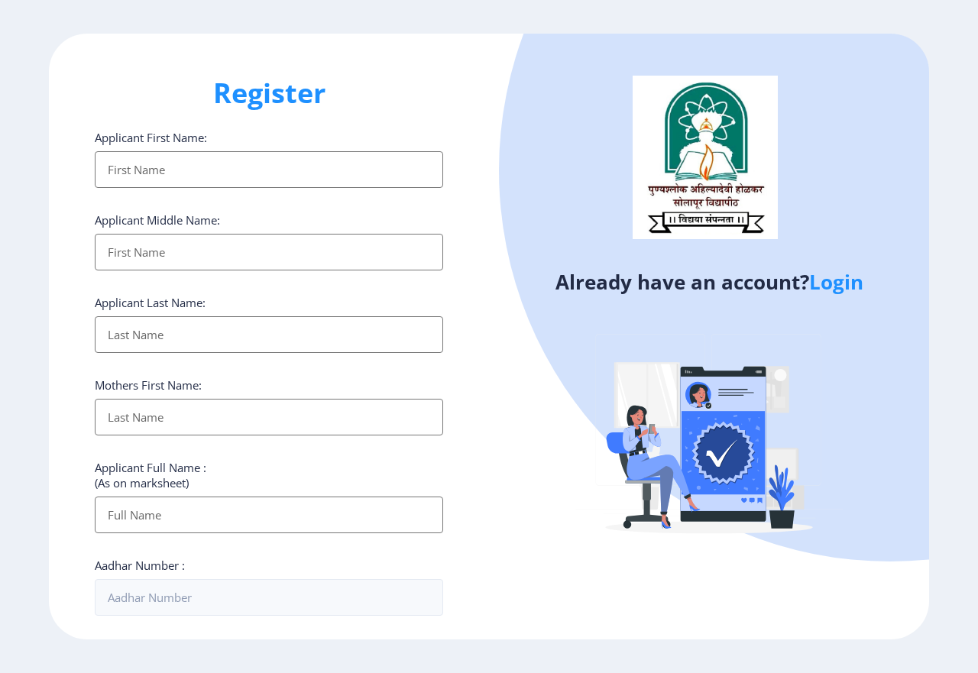
click at [400, 91] on h1 "Register" at bounding box center [269, 93] width 348 height 37
drag, startPoint x: 217, startPoint y: 89, endPoint x: 374, endPoint y: 102, distance: 157.9
click at [374, 102] on h1 "Register" at bounding box center [269, 93] width 348 height 37
click at [356, 98] on h1 "Register" at bounding box center [269, 93] width 348 height 37
